Goal: Obtain resource: Download file/media

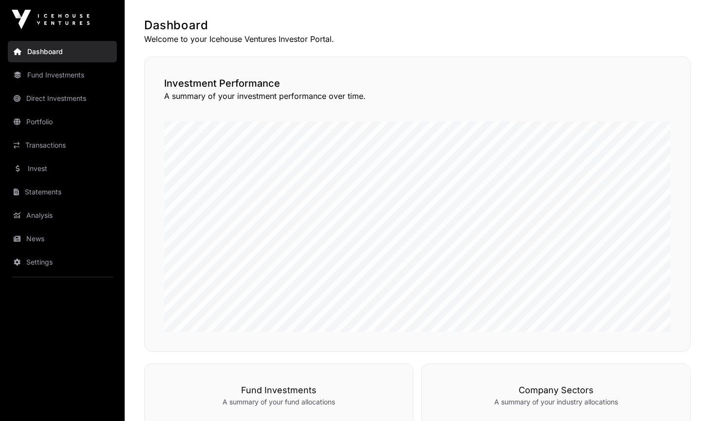
scroll to position [43, 0]
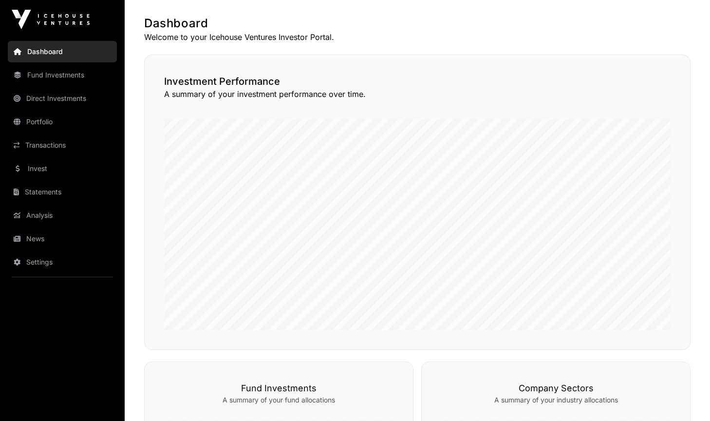
click at [448, 354] on div "Dashboard Welcome to your Icehouse Ventures Investor Portal. Investment Perform…" at bounding box center [417, 404] width 585 height 777
click at [691, 152] on div "Dashboard Welcome to your Icehouse Ventures Investor Portal. Investment Perform…" at bounding box center [417, 404] width 585 height 777
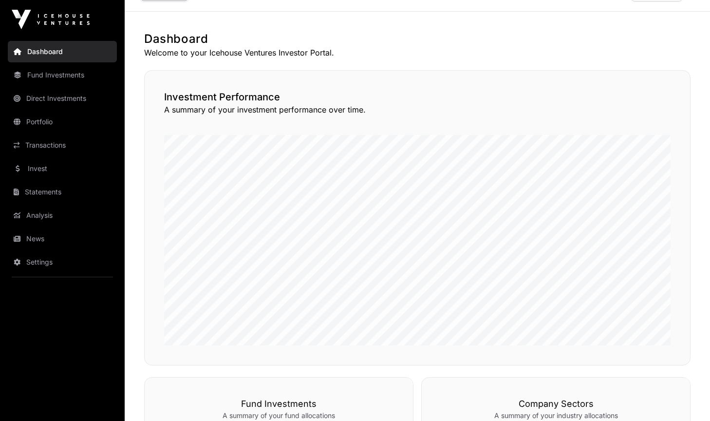
scroll to position [13, 0]
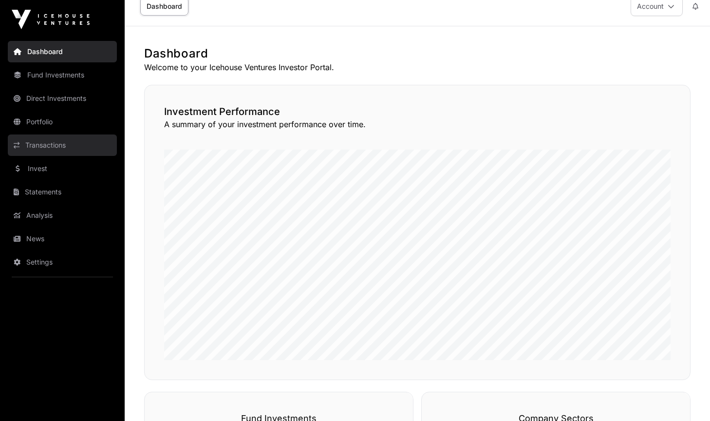
click at [41, 146] on link "Transactions" at bounding box center [62, 144] width 109 height 21
click at [147, 263] on div "Investment Performance A summary of your investment performance over time." at bounding box center [417, 232] width 546 height 295
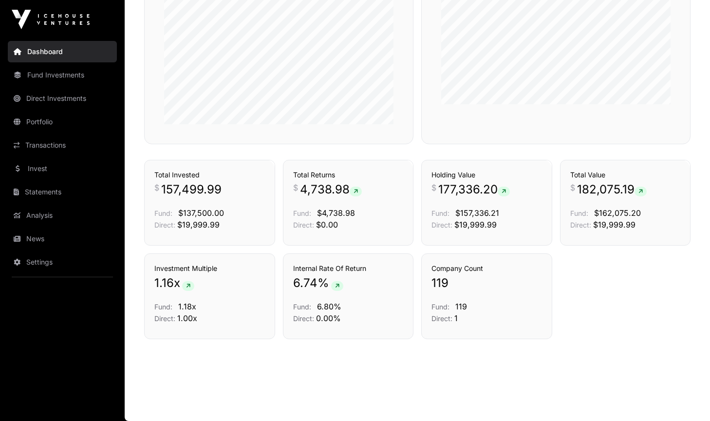
scroll to position [485, 0]
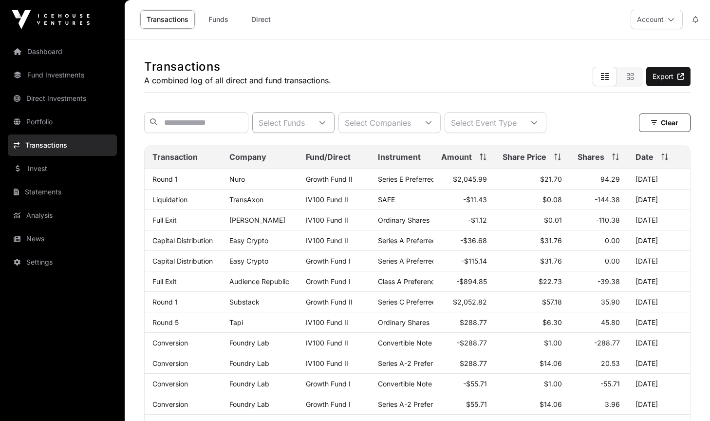
click at [326, 123] on icon at bounding box center [322, 122] width 7 height 7
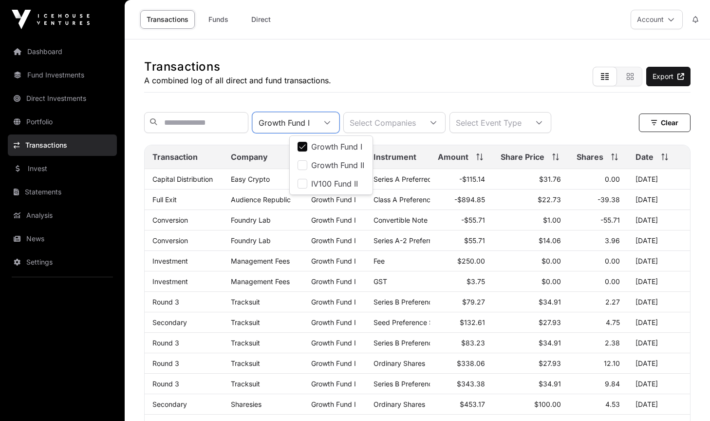
click at [339, 127] on div at bounding box center [326, 122] width 23 height 20
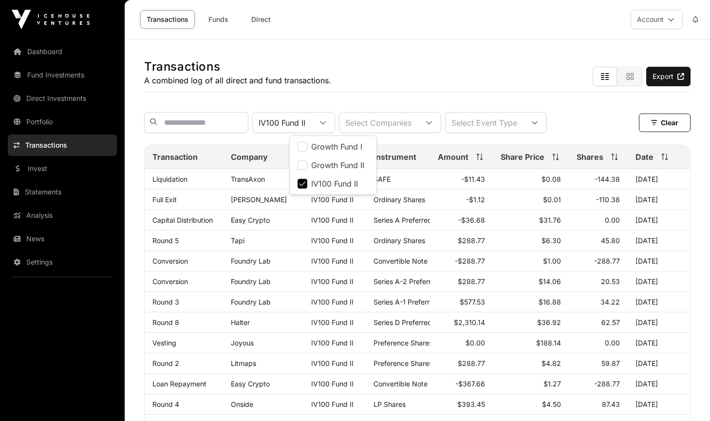
click at [380, 72] on div "Transactions A combined log of all direct and fund transactions. Export" at bounding box center [417, 65] width 546 height 53
drag, startPoint x: 278, startPoint y: 203, endPoint x: 220, endPoint y: 205, distance: 58.5
click at [220, 205] on tr "Full Exit [PERSON_NAME] IV100 Fund II Ordinary Shares -$1.12 $0.01 -110.38 [DAT…" at bounding box center [417, 199] width 545 height 20
click at [443, 65] on div "Transactions A combined log of all direct and fund transactions. Export" at bounding box center [417, 65] width 546 height 53
click at [334, 122] on div at bounding box center [322, 122] width 23 height 20
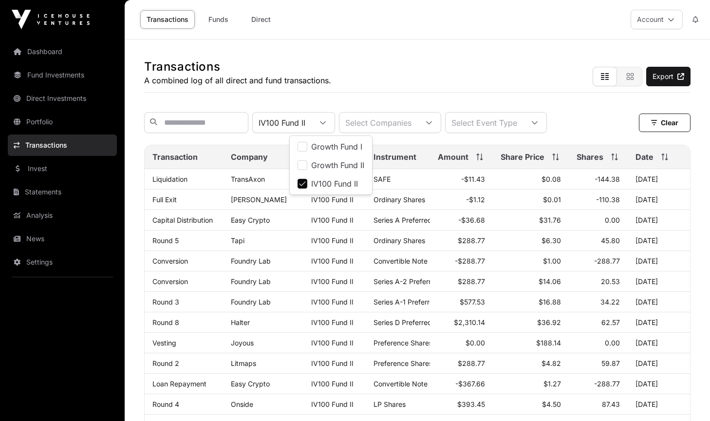
click at [423, 77] on div "Transactions A combined log of all direct and fund transactions. Export" at bounding box center [417, 65] width 546 height 53
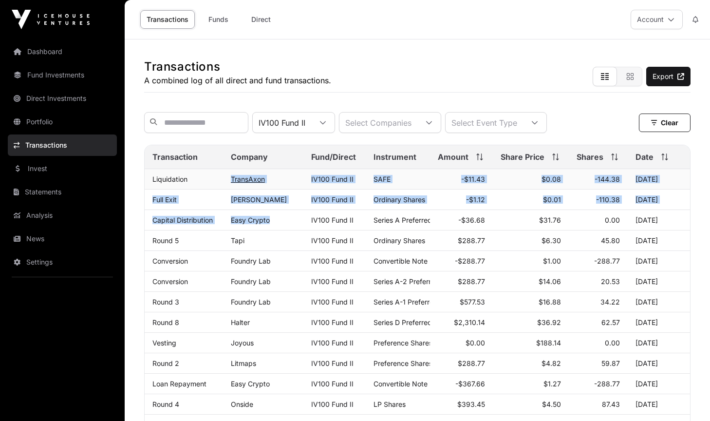
drag, startPoint x: 279, startPoint y: 221, endPoint x: 233, endPoint y: 182, distance: 60.8
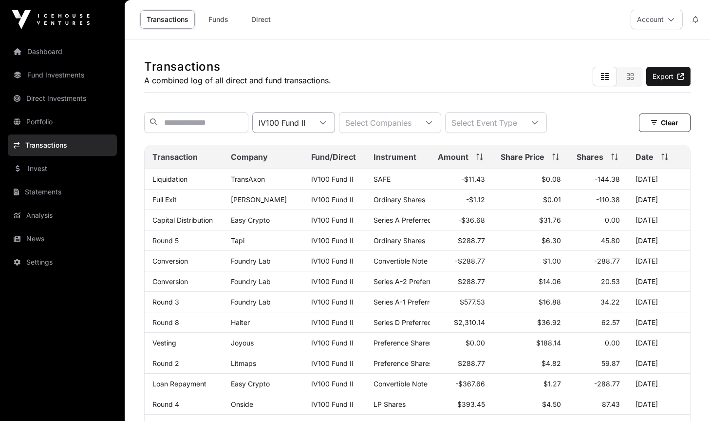
click at [326, 121] on icon at bounding box center [322, 122] width 7 height 7
click at [309, 181] on li "IV100 Fund II" at bounding box center [331, 184] width 78 height 18
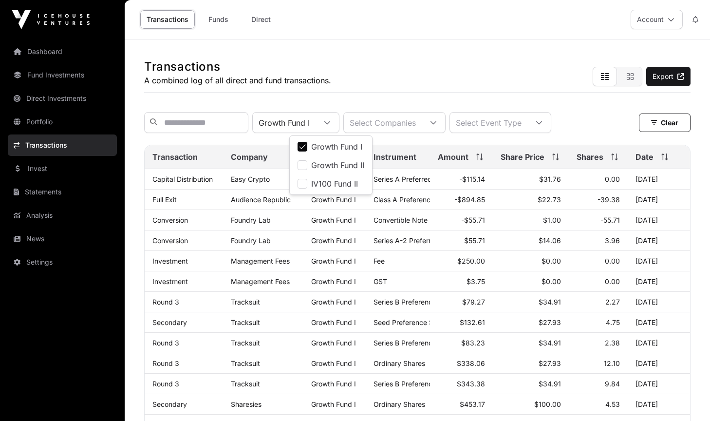
click at [467, 81] on div "Transactions A combined log of all direct and fund transactions. Export" at bounding box center [417, 65] width 546 height 53
drag, startPoint x: 300, startPoint y: 199, endPoint x: 150, endPoint y: 198, distance: 149.5
click at [150, 198] on tr "Full Exit Audience Republic Growth Fund I Class A Preference Shares -$894.85 $2…" at bounding box center [417, 199] width 545 height 20
copy tr "Full Exit Audience Republic"
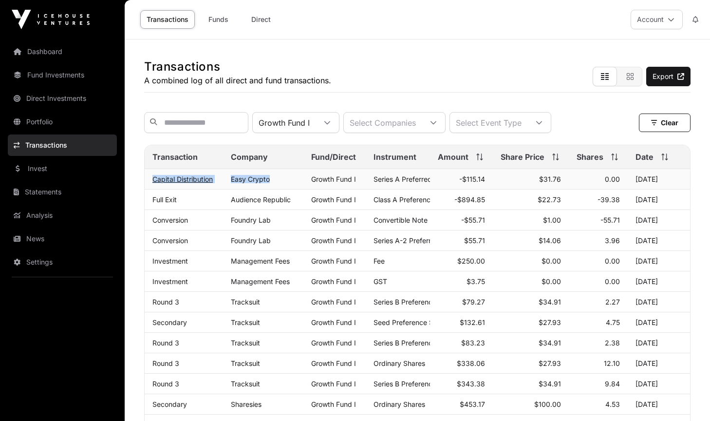
drag, startPoint x: 280, startPoint y: 180, endPoint x: 152, endPoint y: 181, distance: 128.0
click at [152, 181] on tr "Capital Distribution Easy Crypto Growth Fund I Series A Preferred Share -$115.1…" at bounding box center [417, 179] width 545 height 20
copy tr "Capital Distribution Easy Crypto"
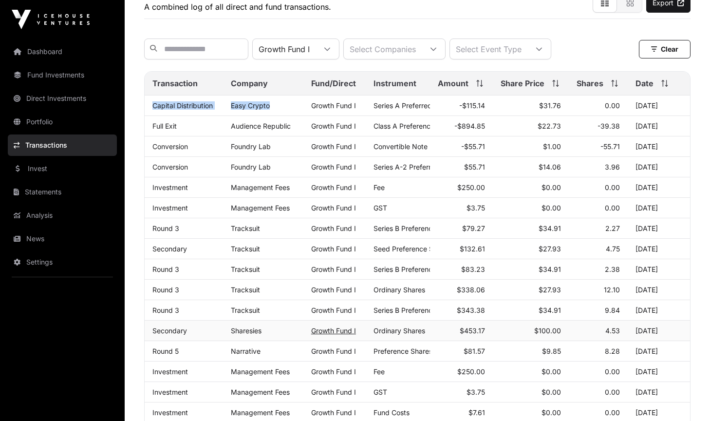
scroll to position [74, 0]
copy td "115.14"
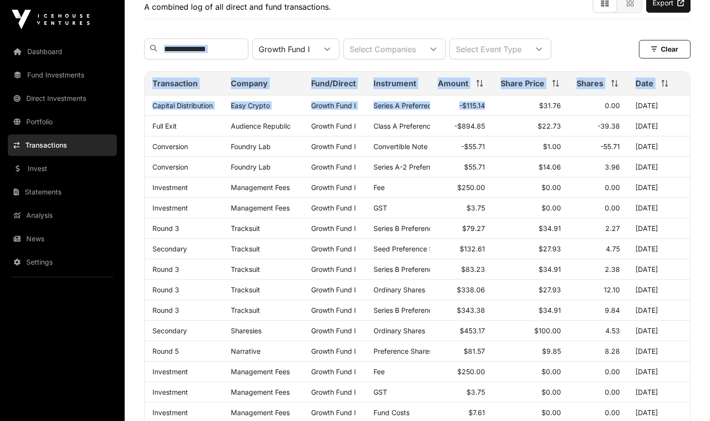
drag, startPoint x: 488, startPoint y: 108, endPoint x: 535, endPoint y: 29, distance: 91.9
click at [535, 29] on div "Transactions A combined log of all direct and fund transactions. Export Growth …" at bounding box center [417, 358] width 585 height 784
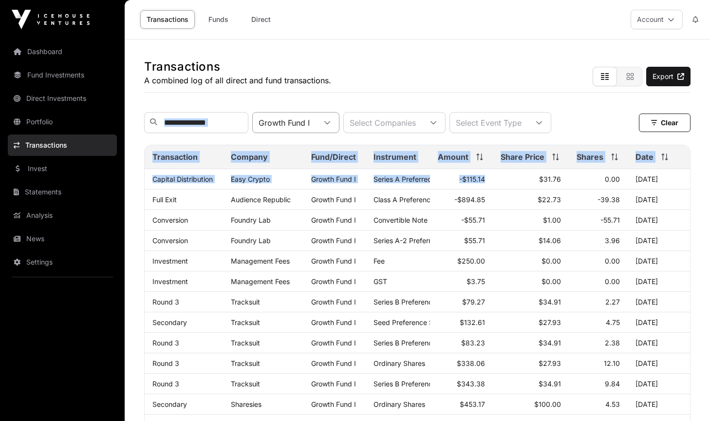
scroll to position [0, 0]
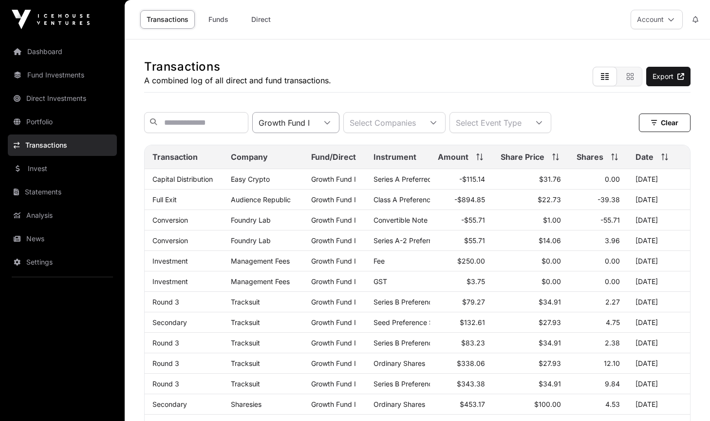
click at [339, 133] on div "Growth Fund I" at bounding box center [295, 122] width 87 height 21
click at [323, 146] on span "Growth Fund I" at bounding box center [336, 147] width 51 height 8
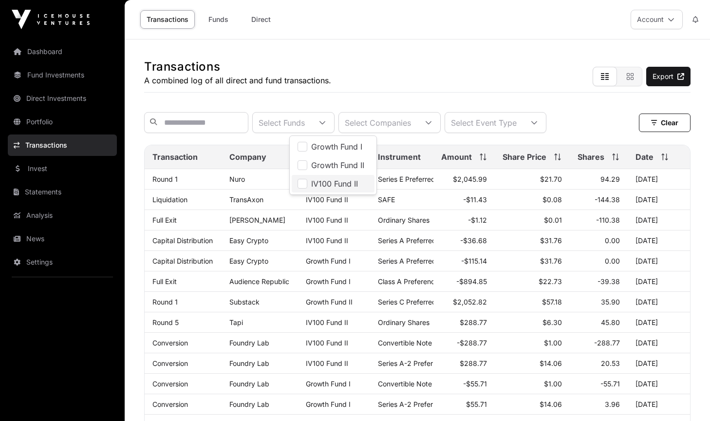
click at [310, 185] on li "IV100 Fund II" at bounding box center [333, 184] width 83 height 18
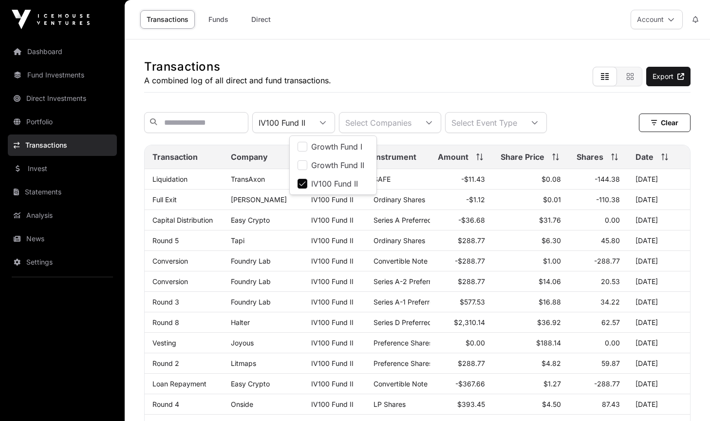
click at [387, 83] on div "Transactions A combined log of all direct and fund transactions. Export" at bounding box center [417, 65] width 546 height 53
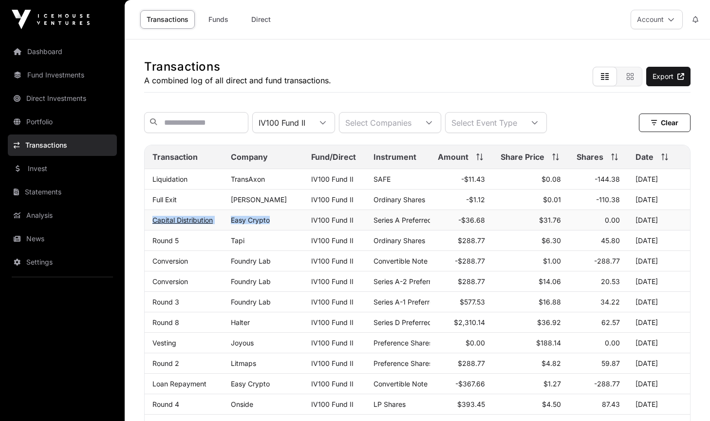
drag, startPoint x: 276, startPoint y: 224, endPoint x: 154, endPoint y: 223, distance: 121.7
click at [154, 223] on tr "Capital Distribution Easy Crypto IV100 Fund II Series A Preferred Share -$36.68…" at bounding box center [417, 220] width 545 height 20
copy tr "Capital Distribution Easy Crypto"
drag, startPoint x: 489, startPoint y: 224, endPoint x: 468, endPoint y: 224, distance: 20.9
click at [468, 224] on td "-$36.68" at bounding box center [461, 220] width 63 height 20
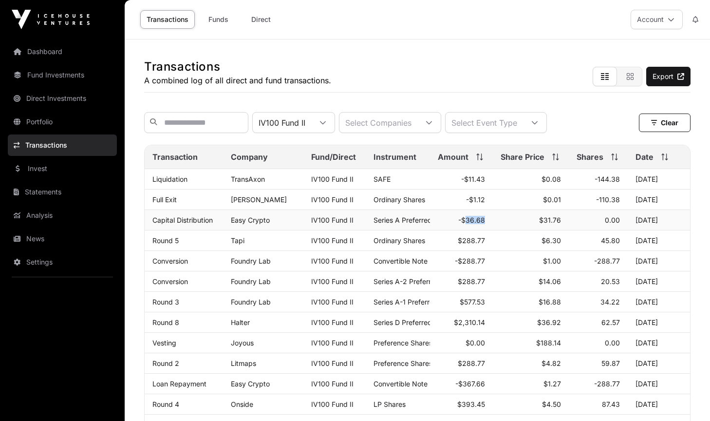
copy td "36.68"
drag, startPoint x: 487, startPoint y: 202, endPoint x: 473, endPoint y: 204, distance: 14.3
click at [473, 204] on td "-$1.12" at bounding box center [461, 199] width 63 height 20
drag, startPoint x: 288, startPoint y: 205, endPoint x: 148, endPoint y: 202, distance: 139.8
click at [148, 202] on tr "Full Exit Rebecca Page IV100 Fund II Ordinary Shares -$1.12 $0.01 -110.38 07 Au…" at bounding box center [417, 199] width 545 height 20
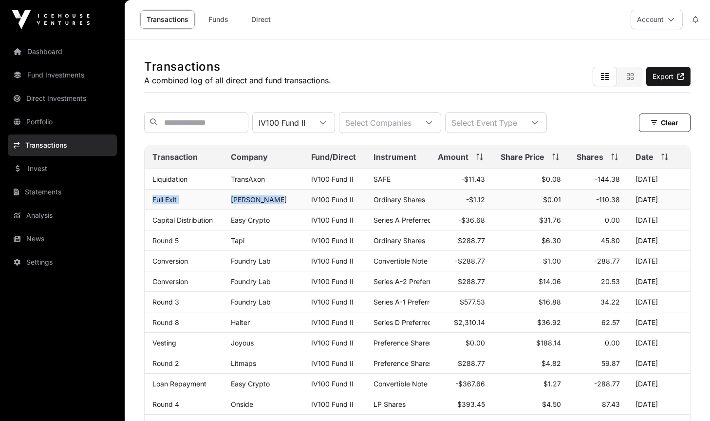
copy tr "Full Exit Rebecca Page"
drag, startPoint x: 280, startPoint y: 180, endPoint x: 152, endPoint y: 176, distance: 127.6
click at [152, 176] on tr "Liquidation TransAxon IV100 Fund II SAFE -$11.43 $0.08 -144.38 07 Aug 2025" at bounding box center [417, 179] width 545 height 20
copy tr "Liquidation TransAxon"
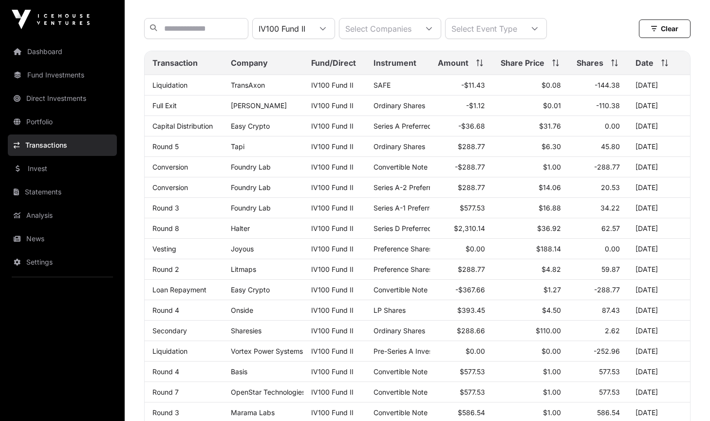
scroll to position [105, 0]
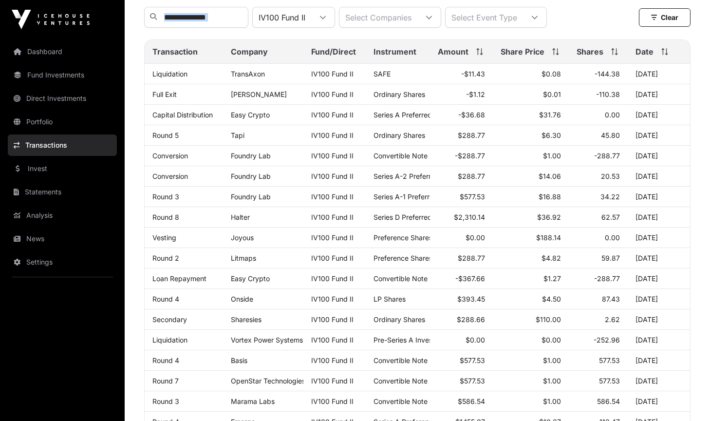
drag, startPoint x: 691, startPoint y: 33, endPoint x: 699, endPoint y: 129, distance: 95.8
click at [699, 129] on div "Transactions A combined log of all direct and fund transactions. Export IV100 F…" at bounding box center [417, 326] width 585 height 784
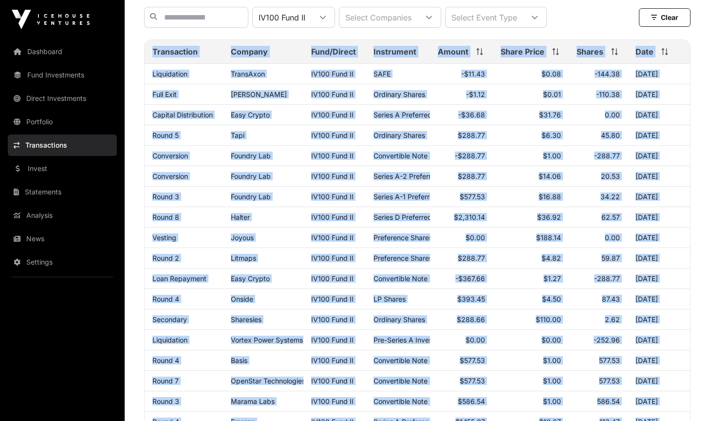
click at [697, 198] on div "Transactions A combined log of all direct and fund transactions. Export IV100 F…" at bounding box center [417, 326] width 585 height 784
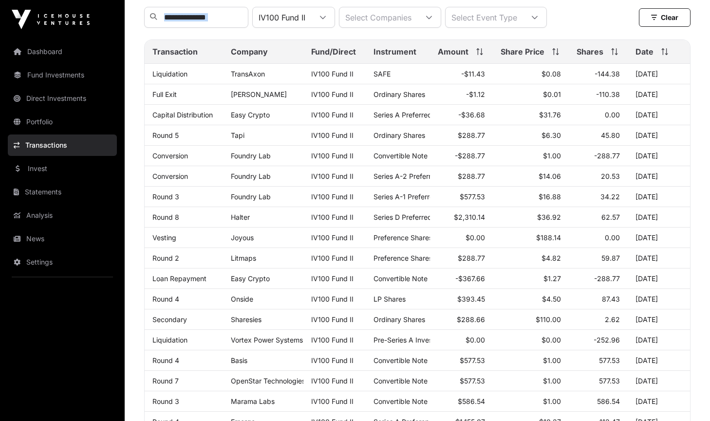
drag, startPoint x: 700, startPoint y: 231, endPoint x: 616, endPoint y: 28, distance: 219.0
click at [616, 28] on div "Transactions A combined log of all direct and fund transactions. Export IV100 F…" at bounding box center [417, 326] width 585 height 784
click at [616, 28] on div "IV100 Fund II Select Companies Select Event Type Clear" at bounding box center [417, 17] width 546 height 21
drag, startPoint x: 614, startPoint y: 27, endPoint x: 709, endPoint y: 197, distance: 194.9
click at [709, 197] on div "Transactions A combined log of all direct and fund transactions. Export IV100 F…" at bounding box center [417, 326] width 585 height 784
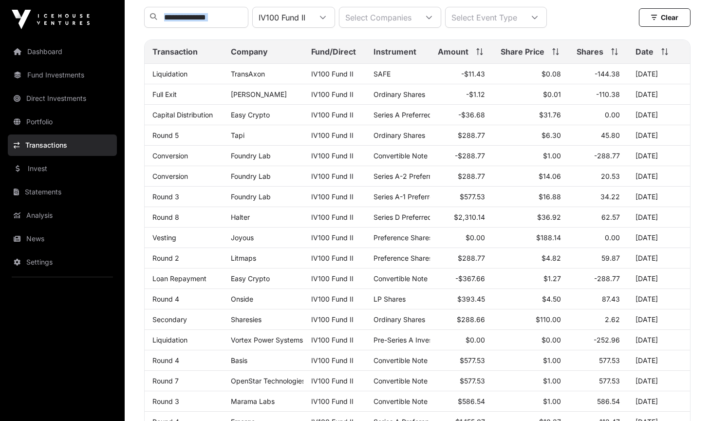
click at [701, 213] on div "Transactions A combined log of all direct and fund transactions. Export IV100 F…" at bounding box center [417, 326] width 585 height 784
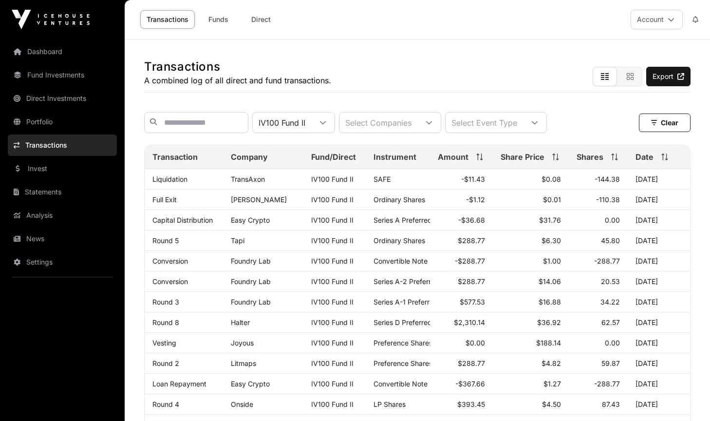
scroll to position [0, 0]
click at [56, 74] on link "Fund Investments" at bounding box center [62, 74] width 109 height 21
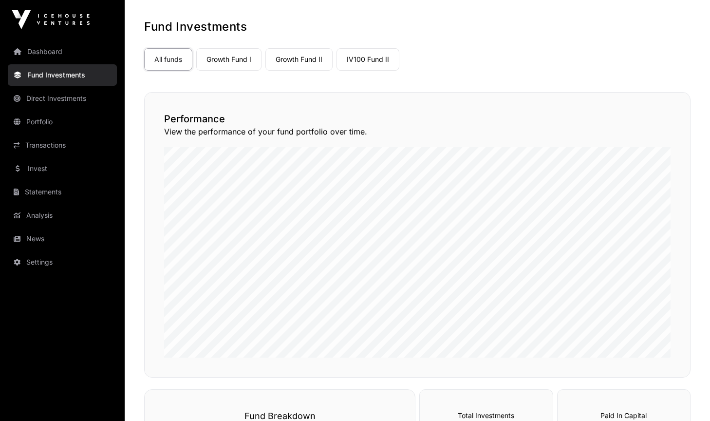
scroll to position [40, 0]
click at [688, 227] on div "Performance View the performance of your fund portfolio over time." at bounding box center [417, 234] width 546 height 285
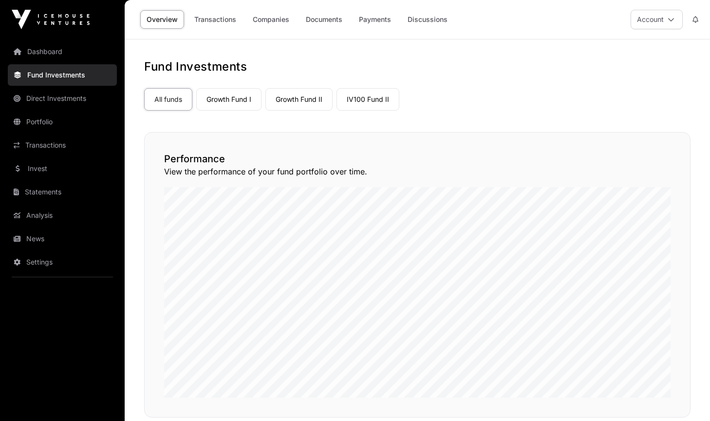
scroll to position [0, 0]
click at [265, 22] on link "Companies" at bounding box center [270, 19] width 49 height 18
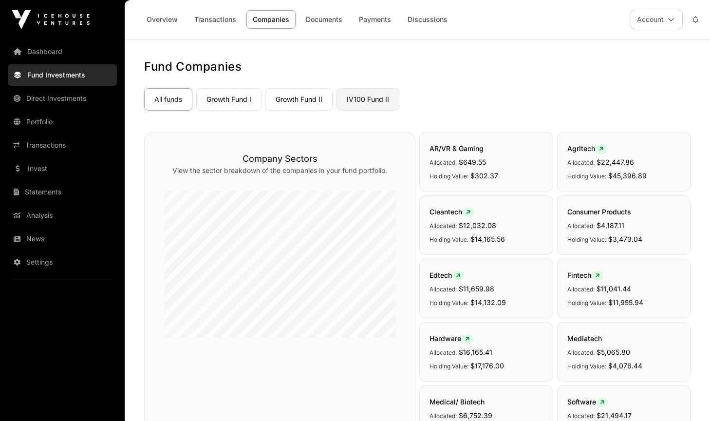
click at [374, 97] on link "IV100 Fund II" at bounding box center [367, 99] width 63 height 22
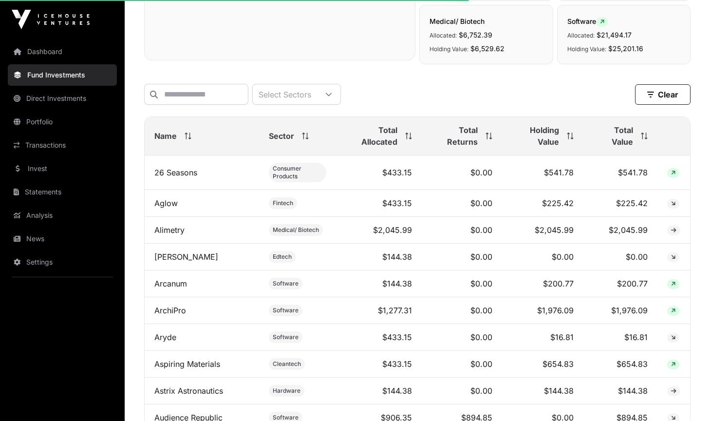
scroll to position [419, 0]
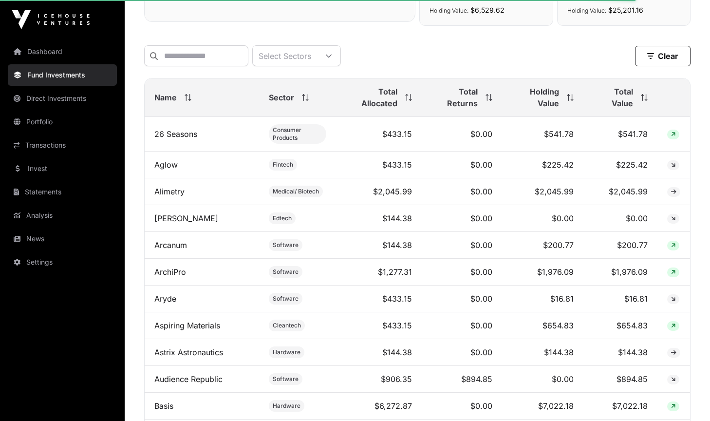
click at [642, 102] on div "Total Value" at bounding box center [620, 97] width 55 height 23
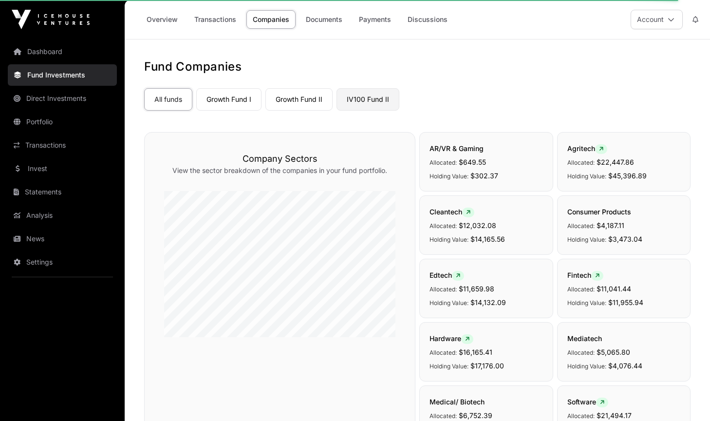
scroll to position [-2, 0]
click at [369, 99] on link "IV100 Fund II" at bounding box center [367, 99] width 63 height 22
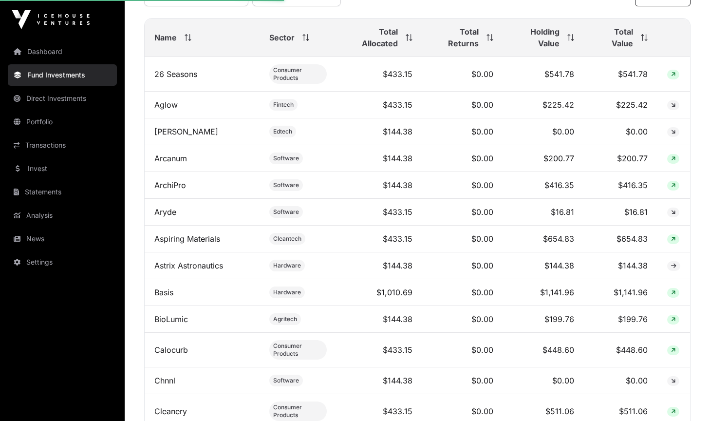
scroll to position [469, 0]
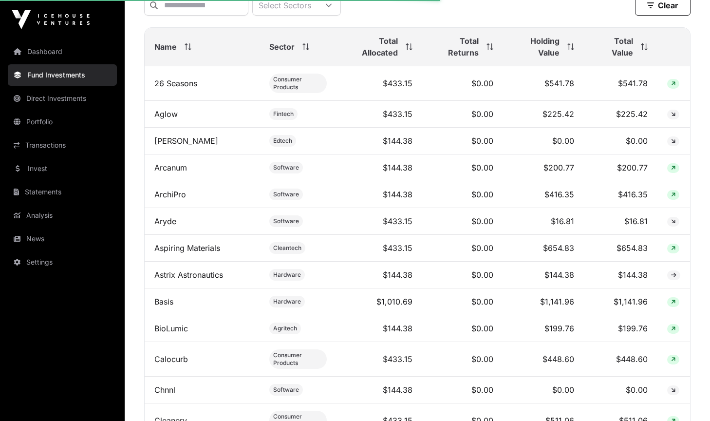
click at [635, 50] on div "Total Value" at bounding box center [620, 46] width 54 height 23
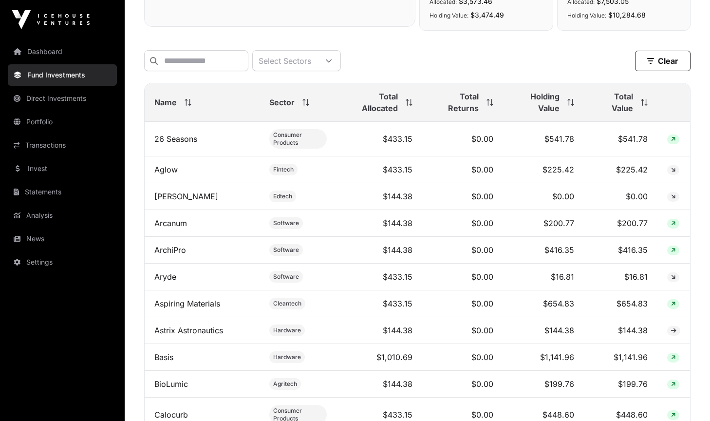
scroll to position [420, 0]
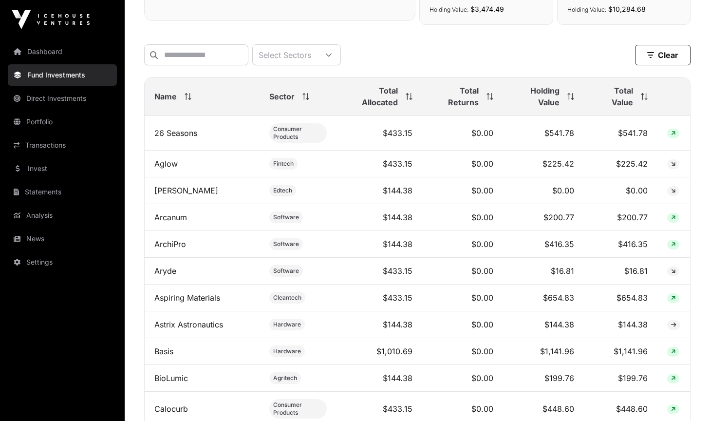
click at [632, 107] on span "Total Value" at bounding box center [612, 96] width 39 height 23
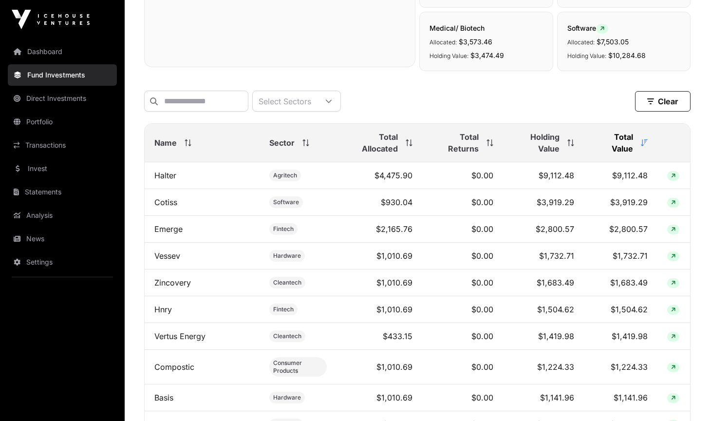
scroll to position [352, 0]
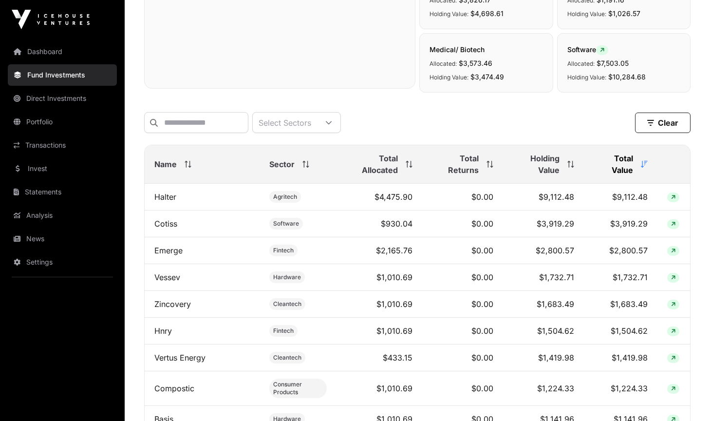
click at [491, 166] on icon at bounding box center [491, 164] width 0 height 7
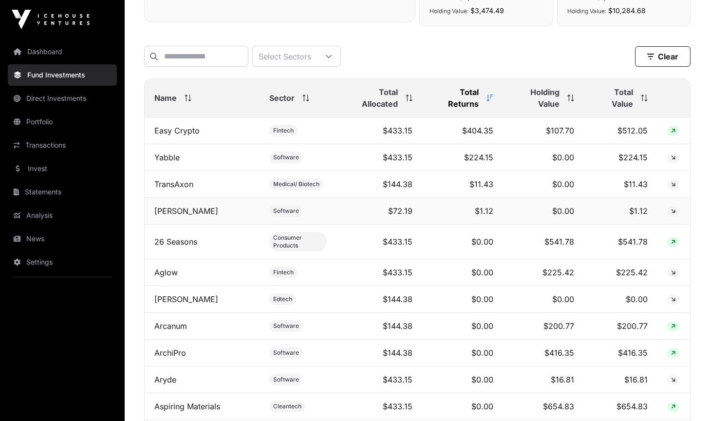
scroll to position [419, 0]
click at [495, 135] on td "$404.35" at bounding box center [462, 130] width 81 height 27
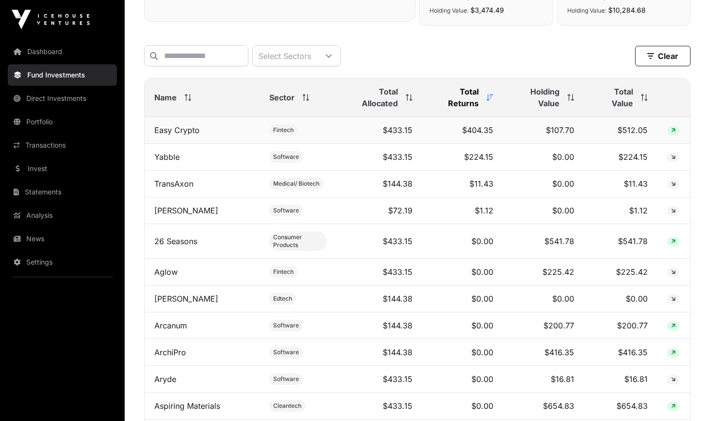
click at [481, 134] on td "$404.35" at bounding box center [462, 130] width 81 height 27
click at [509, 138] on td "$107.70" at bounding box center [543, 130] width 81 height 27
click at [562, 138] on td "$107.70" at bounding box center [543, 130] width 81 height 27
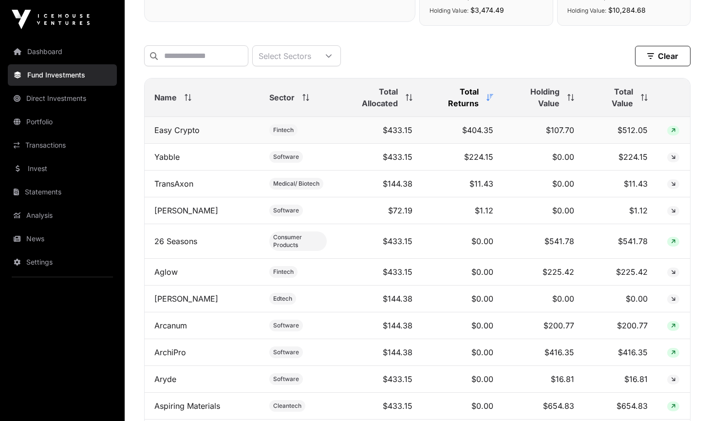
click at [562, 138] on td "$107.70" at bounding box center [543, 130] width 81 height 27
click at [499, 142] on td "$404.35" at bounding box center [462, 130] width 81 height 27
click at [496, 165] on td "$224.15" at bounding box center [462, 157] width 81 height 27
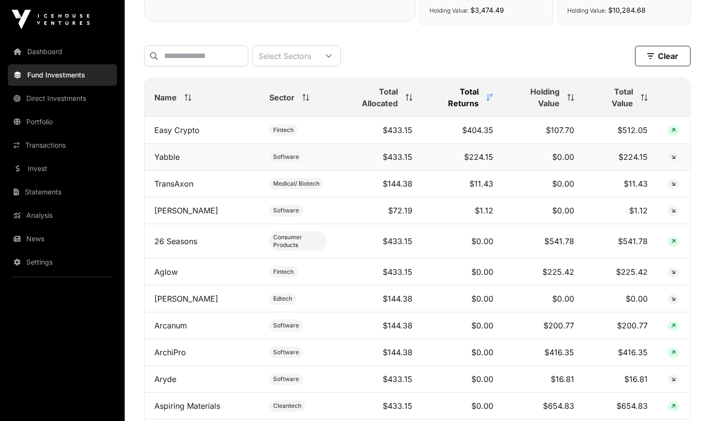
click at [496, 165] on td "$224.15" at bounding box center [462, 157] width 81 height 27
click at [495, 188] on td "$11.43" at bounding box center [462, 183] width 81 height 27
click at [495, 213] on td "$1.12" at bounding box center [462, 210] width 81 height 27
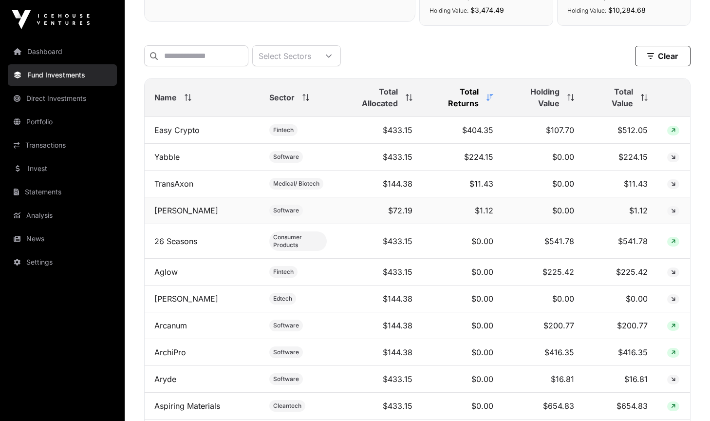
click at [495, 213] on td "$1.12" at bounding box center [462, 210] width 81 height 27
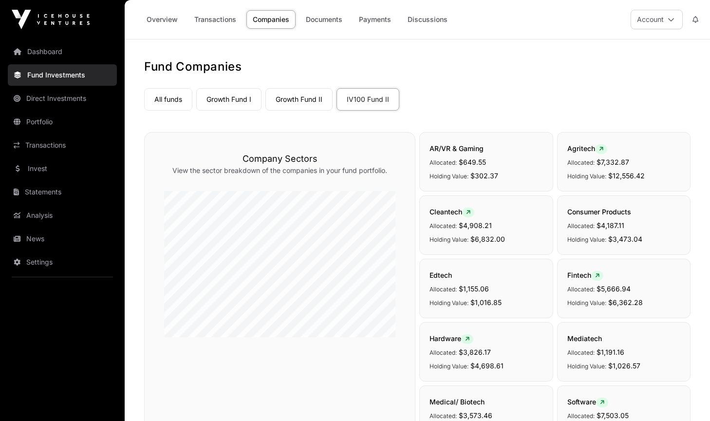
scroll to position [0, 0]
click at [239, 94] on link "Growth Fund I" at bounding box center [228, 99] width 65 height 22
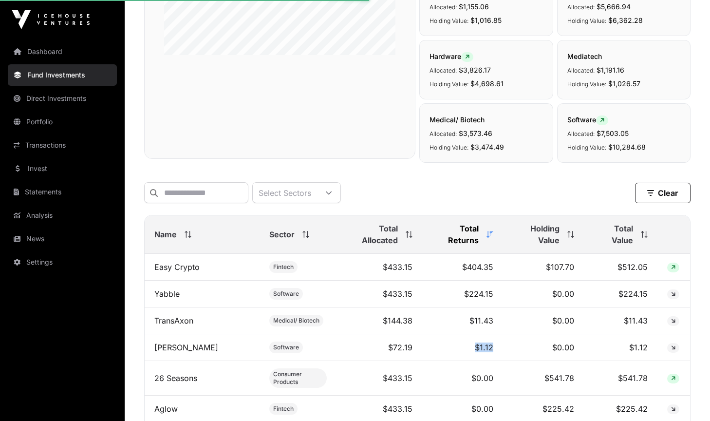
scroll to position [307, 0]
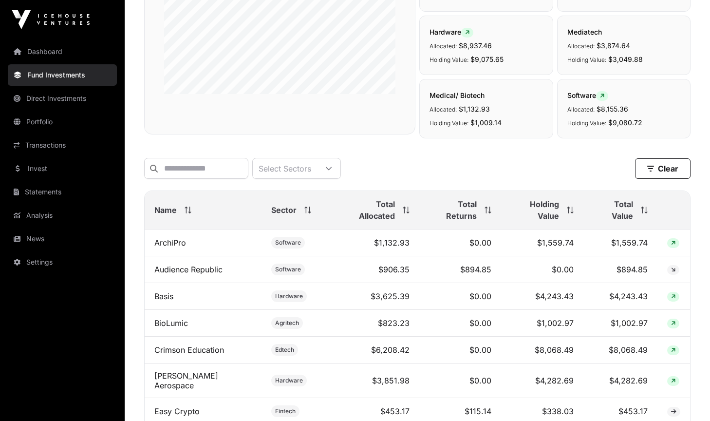
scroll to position [309, 0]
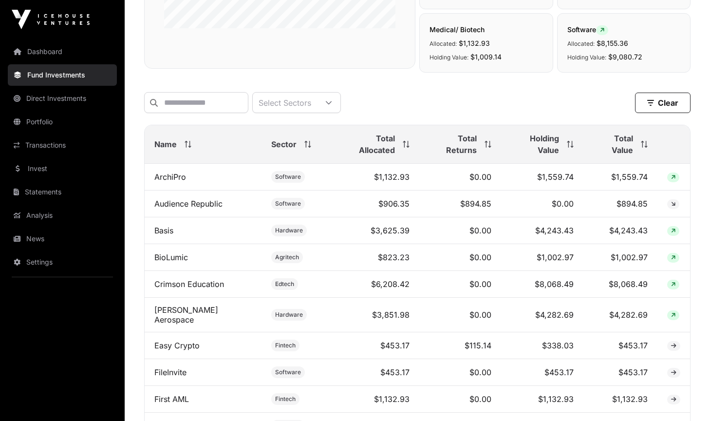
click at [484, 146] on icon at bounding box center [487, 144] width 7 height 7
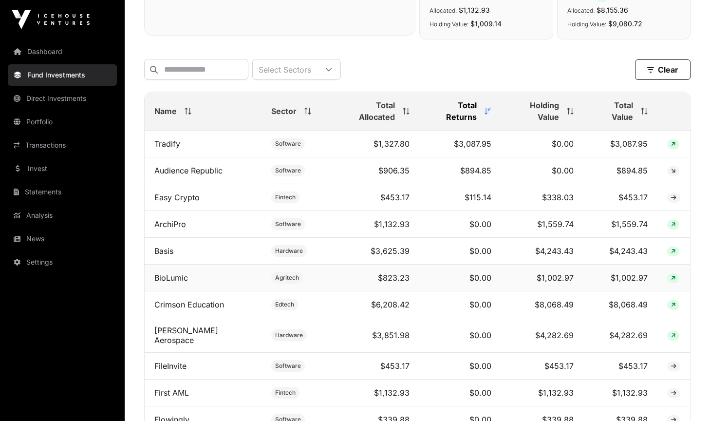
scroll to position [343, 0]
click at [465, 178] on td "$894.85" at bounding box center [460, 169] width 82 height 27
click at [470, 209] on td "$115.14" at bounding box center [460, 196] width 82 height 27
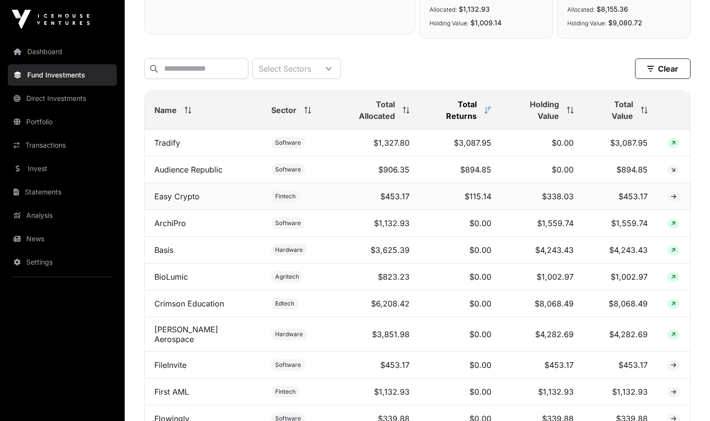
click at [470, 209] on td "$115.14" at bounding box center [460, 196] width 82 height 27
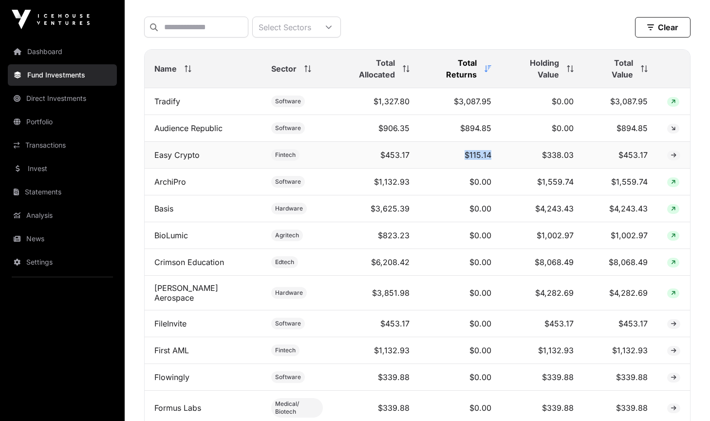
scroll to position [368, 0]
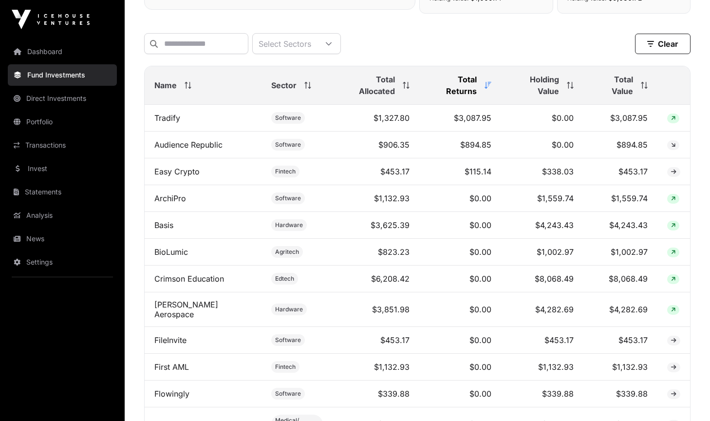
click at [635, 90] on div "Total Value" at bounding box center [620, 85] width 55 height 23
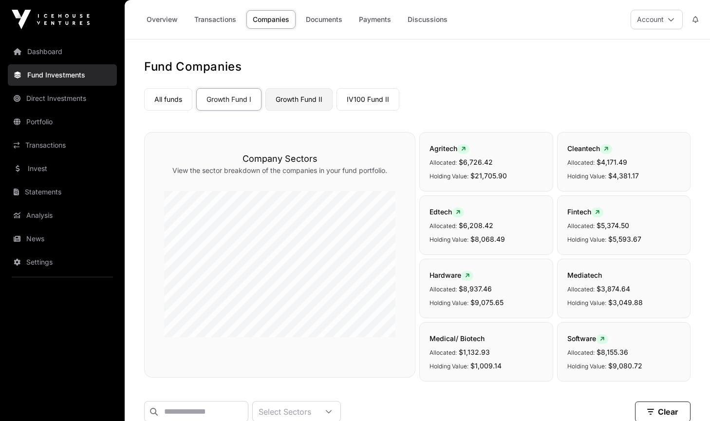
scroll to position [0, 0]
click at [290, 103] on link "Growth Fund II" at bounding box center [298, 99] width 67 height 22
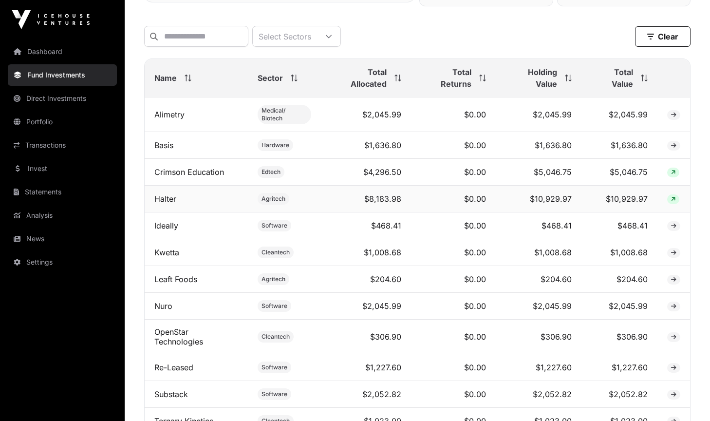
scroll to position [349, 0]
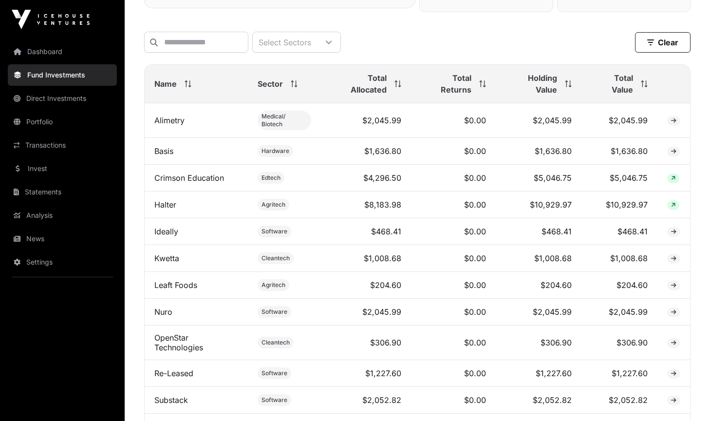
click at [647, 86] on icon at bounding box center [644, 83] width 7 height 7
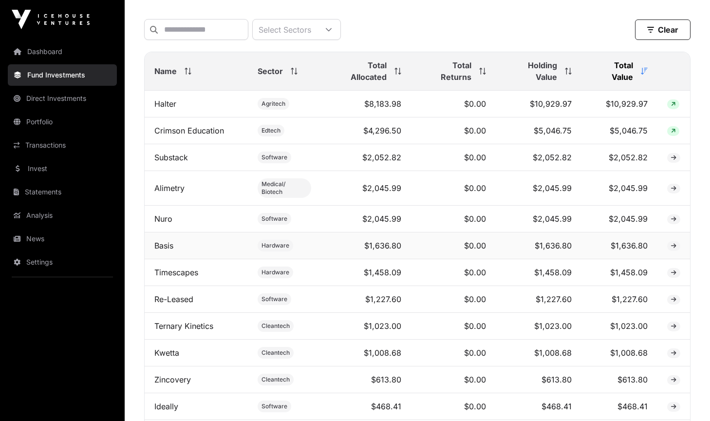
scroll to position [364, 0]
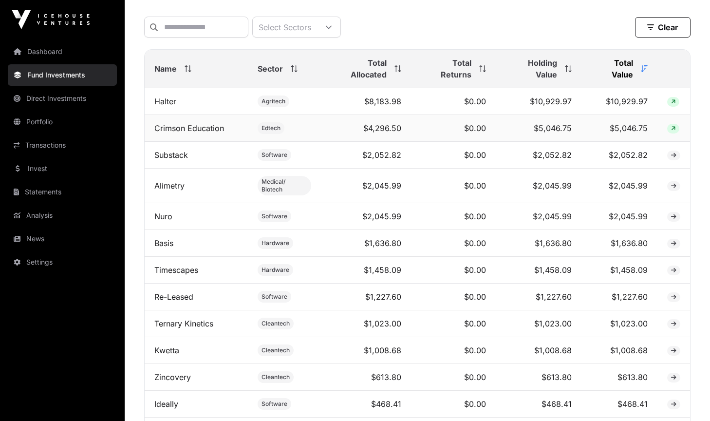
click at [640, 134] on td "$5,046.75" at bounding box center [619, 128] width 76 height 27
click at [634, 163] on td "$2,052.82" at bounding box center [619, 155] width 76 height 27
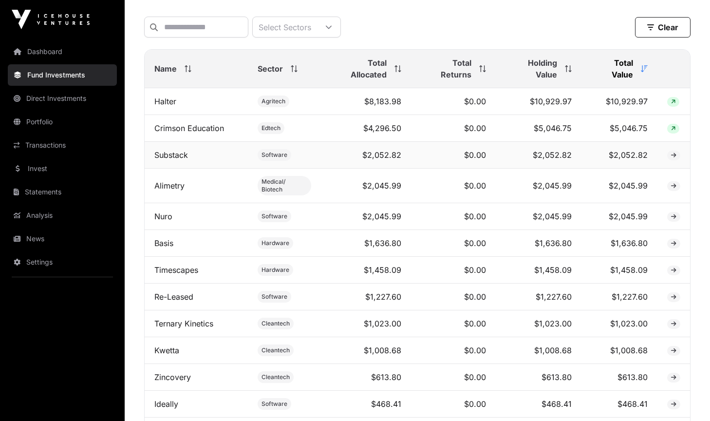
click at [634, 163] on td "$2,052.82" at bounding box center [619, 155] width 76 height 27
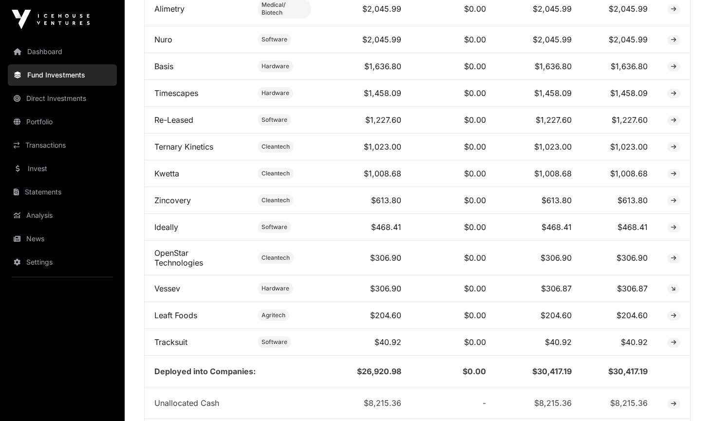
scroll to position [545, 0]
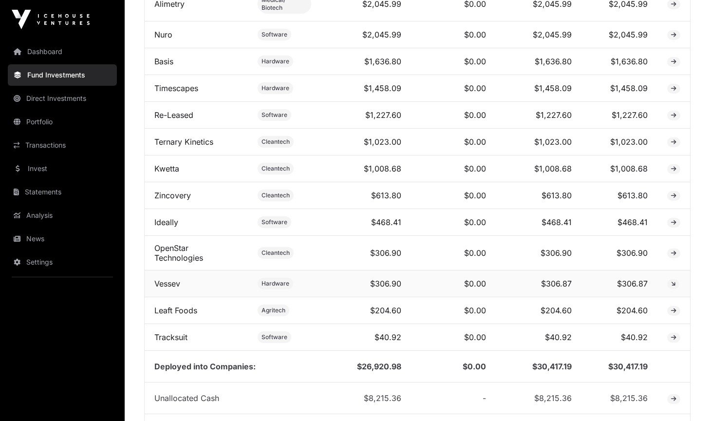
click at [635, 288] on td "$306.87" at bounding box center [619, 283] width 76 height 27
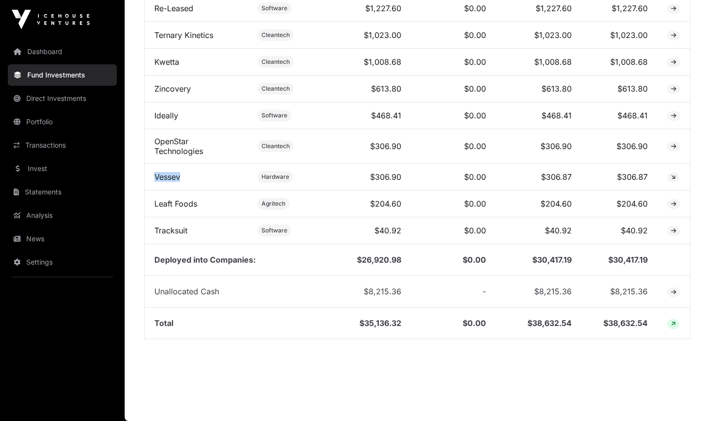
scroll to position [653, 0]
click at [385, 287] on span "$8,215.36" at bounding box center [382, 291] width 37 height 10
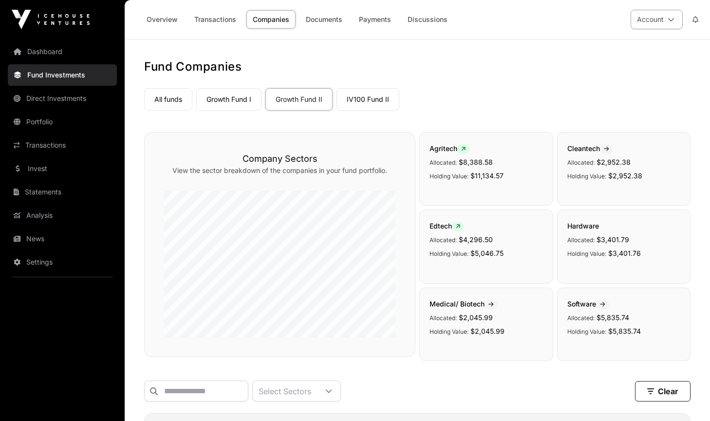
scroll to position [0, 0]
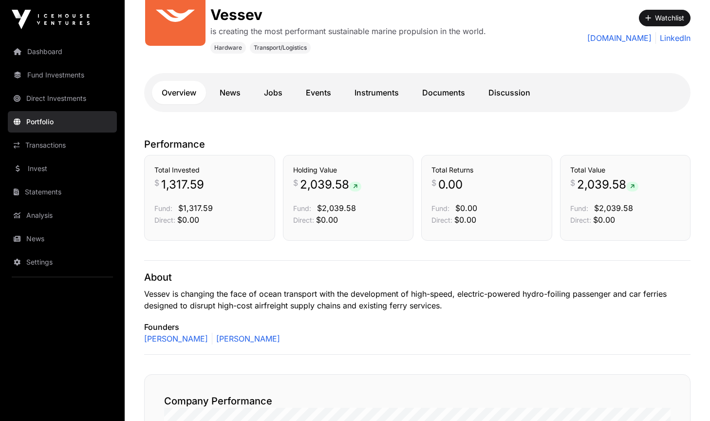
scroll to position [165, 0]
click at [486, 286] on div "About Vessev is changing the face of ocean transport with the development of hi…" at bounding box center [417, 306] width 546 height 94
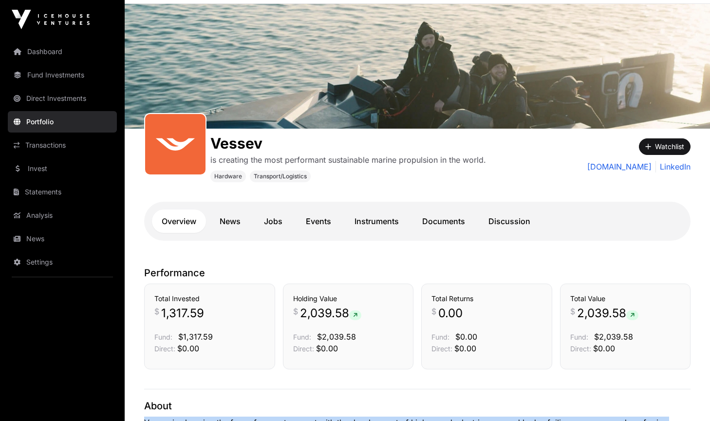
scroll to position [36, 0]
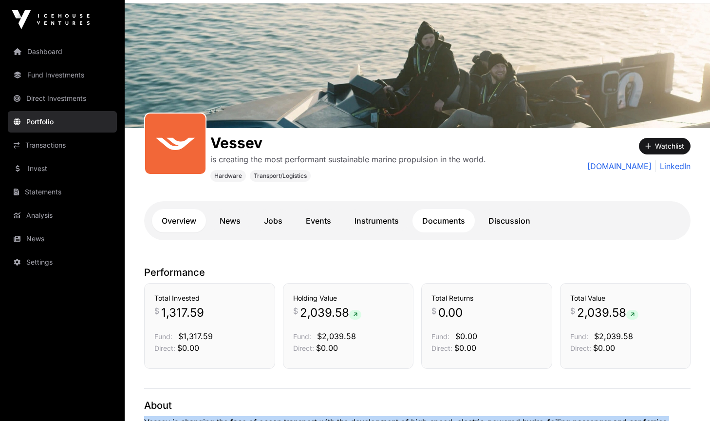
click at [448, 223] on link "Documents" at bounding box center [443, 220] width 62 height 23
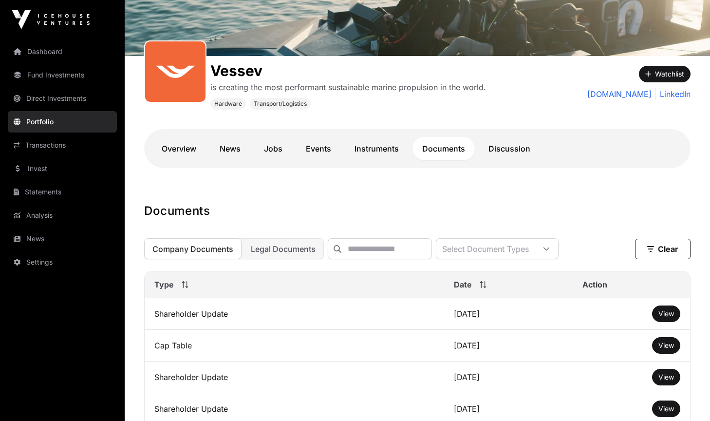
scroll to position [109, 0]
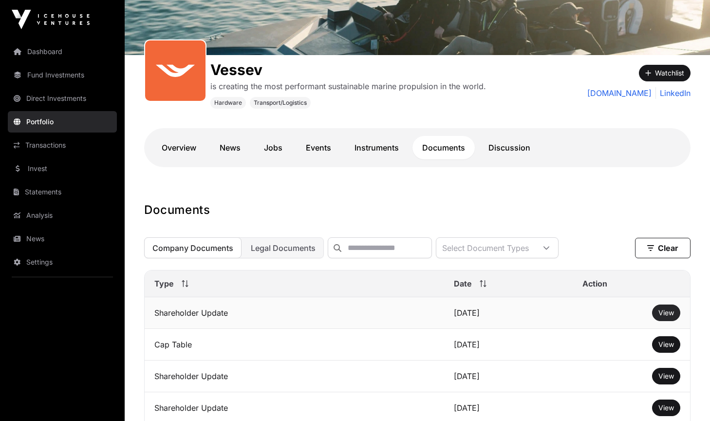
click at [662, 310] on span "View" at bounding box center [666, 312] width 16 height 8
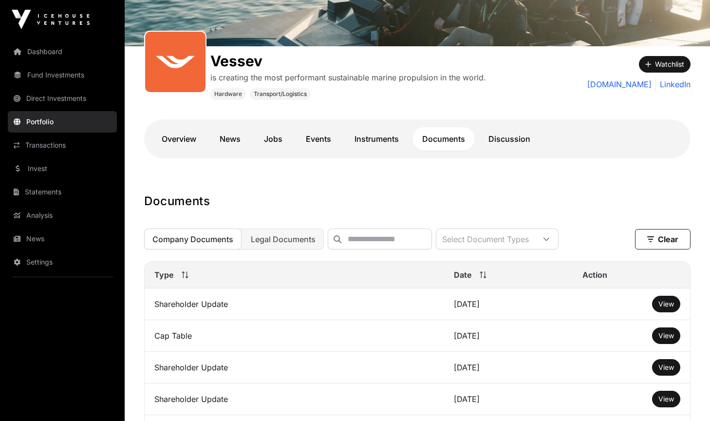
scroll to position [122, 0]
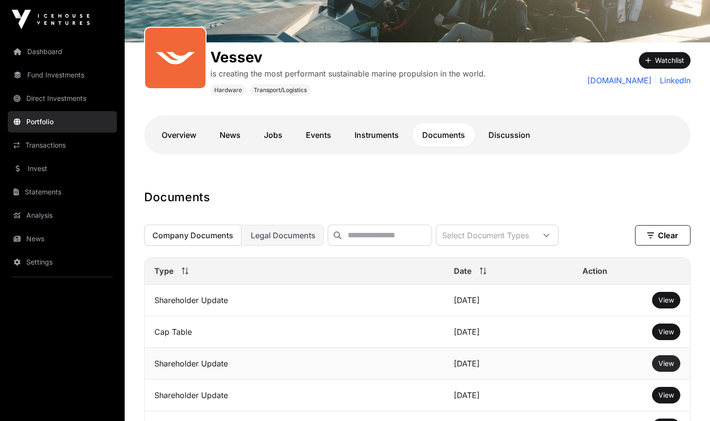
click at [665, 364] on span "View" at bounding box center [666, 363] width 16 height 8
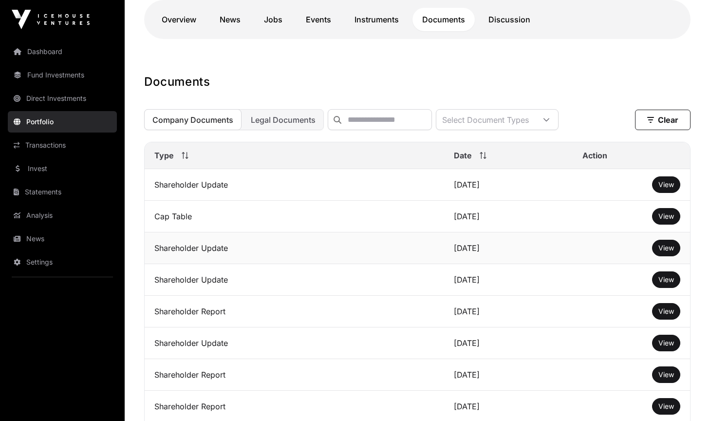
scroll to position [239, 0]
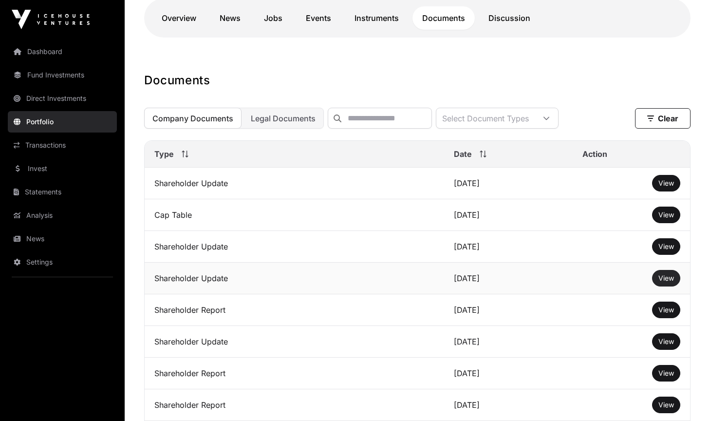
click at [669, 282] on span "View" at bounding box center [666, 278] width 16 height 8
click at [666, 314] on span "View" at bounding box center [666, 309] width 16 height 8
